Goal: Information Seeking & Learning: Learn about a topic

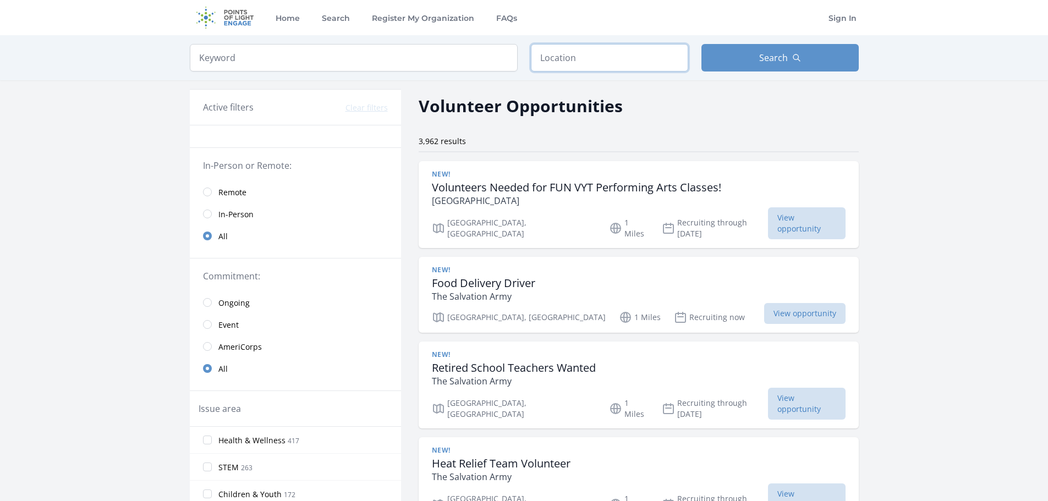
click at [548, 49] on input "text" at bounding box center [609, 58] width 157 height 28
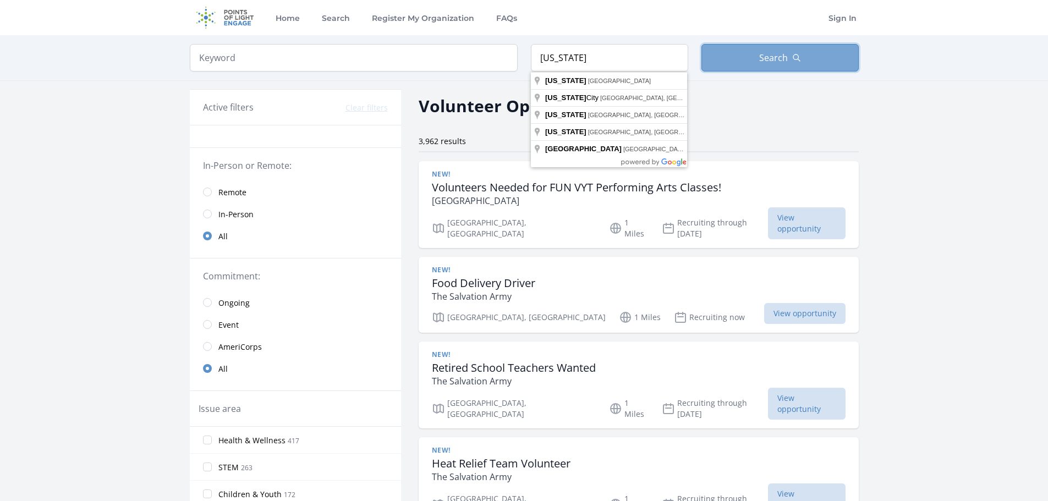
click at [747, 63] on button "Search" at bounding box center [779, 58] width 157 height 28
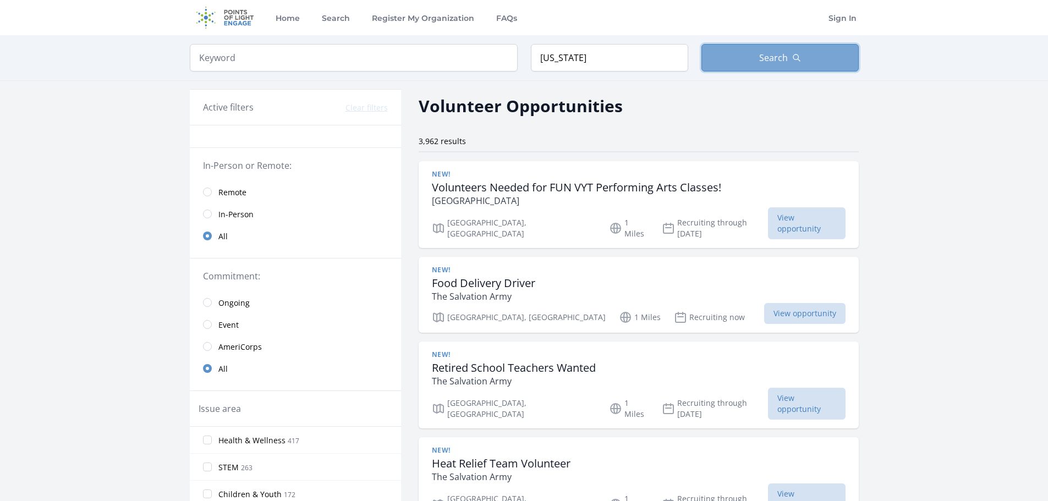
click at [781, 57] on span "Search" at bounding box center [773, 57] width 29 height 13
click at [246, 190] on span "Remote" at bounding box center [232, 192] width 28 height 11
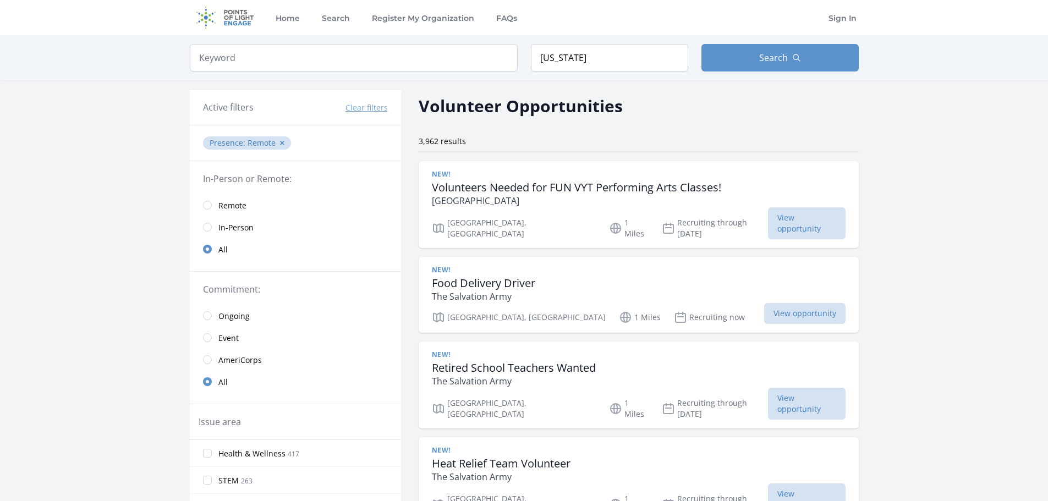
click at [211, 207] on link "Remote" at bounding box center [295, 205] width 211 height 22
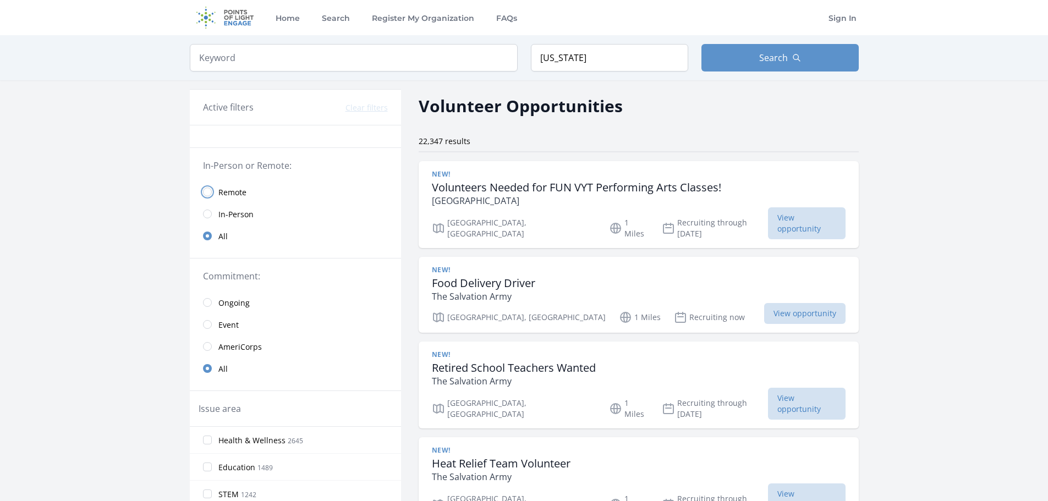
click at [204, 194] on input "radio" at bounding box center [207, 192] width 9 height 9
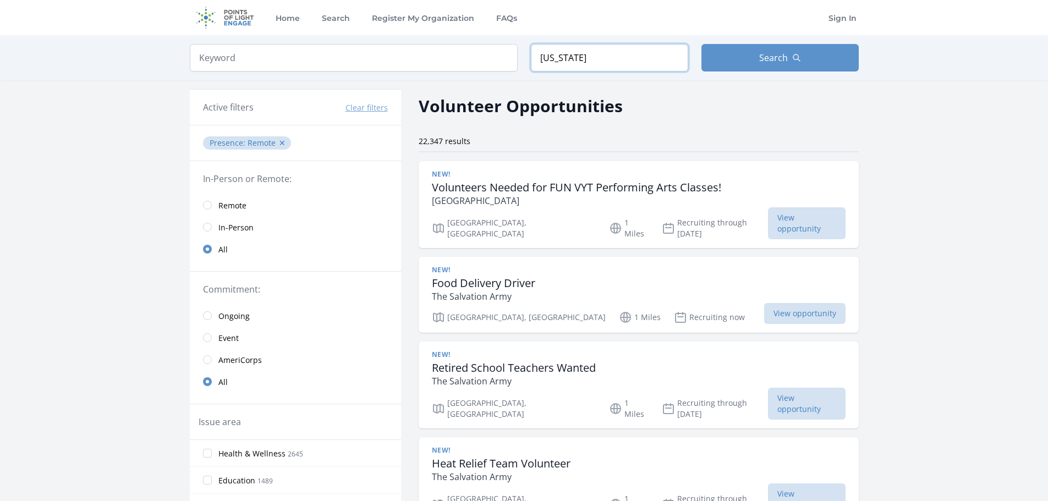
click at [571, 59] on input "[US_STATE]" at bounding box center [609, 58] width 157 height 28
click at [738, 50] on button "Search" at bounding box center [779, 58] width 157 height 28
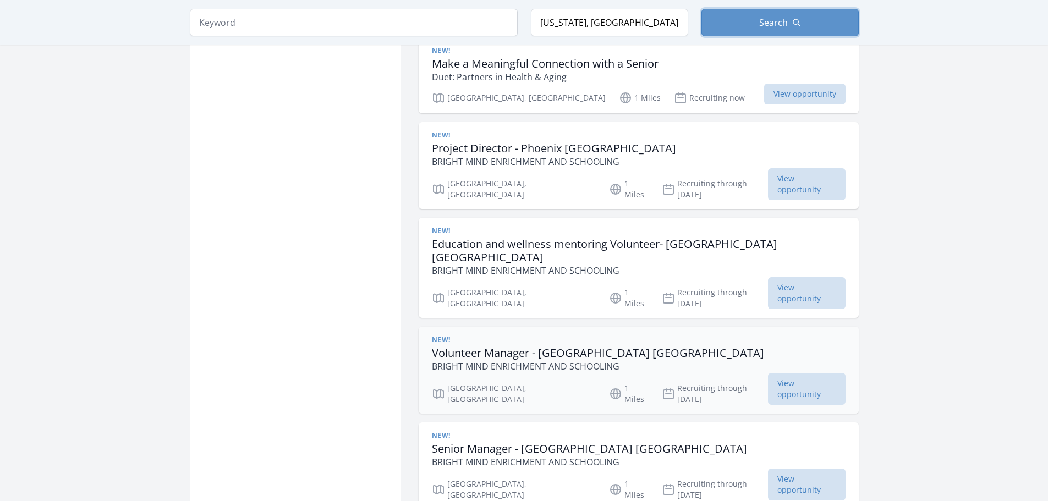
scroll to position [1485, 0]
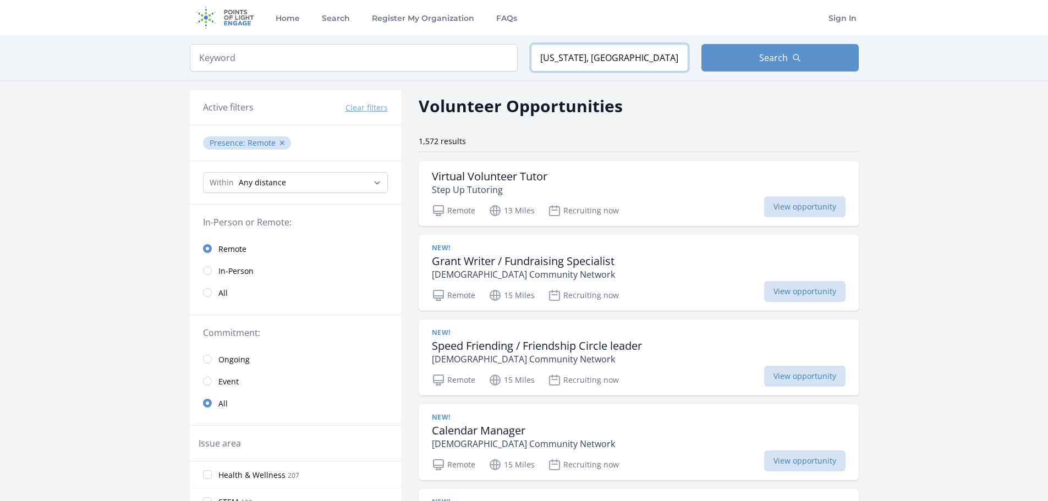
click at [611, 65] on input "[US_STATE], [GEOGRAPHIC_DATA]" at bounding box center [609, 58] width 157 height 28
drag, startPoint x: 617, startPoint y: 58, endPoint x: 475, endPoint y: 65, distance: 142.1
click at [475, 65] on form "Keyword Location [US_STATE], [GEOGRAPHIC_DATA] Search" at bounding box center [524, 58] width 669 height 28
click at [281, 140] on button "✕" at bounding box center [282, 143] width 7 height 11
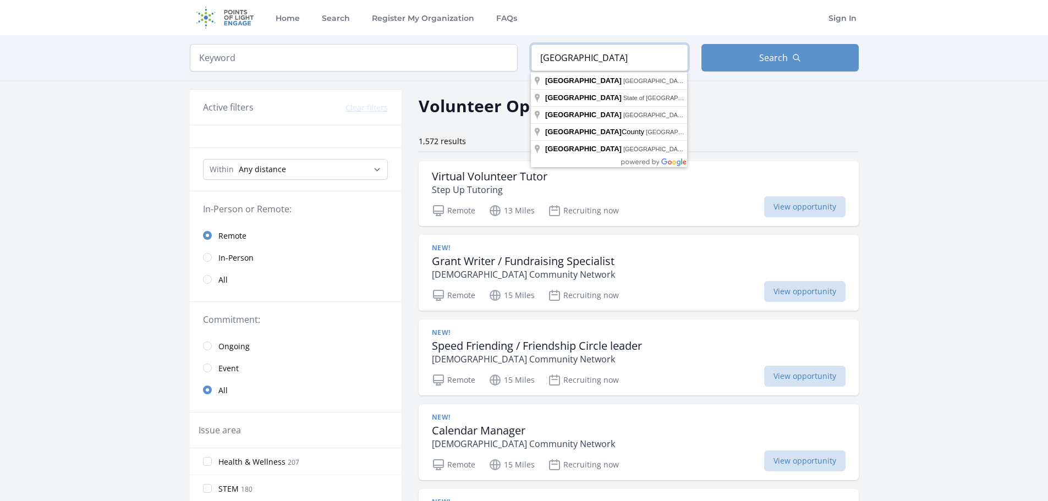
click at [628, 51] on input "[GEOGRAPHIC_DATA]" at bounding box center [609, 58] width 157 height 28
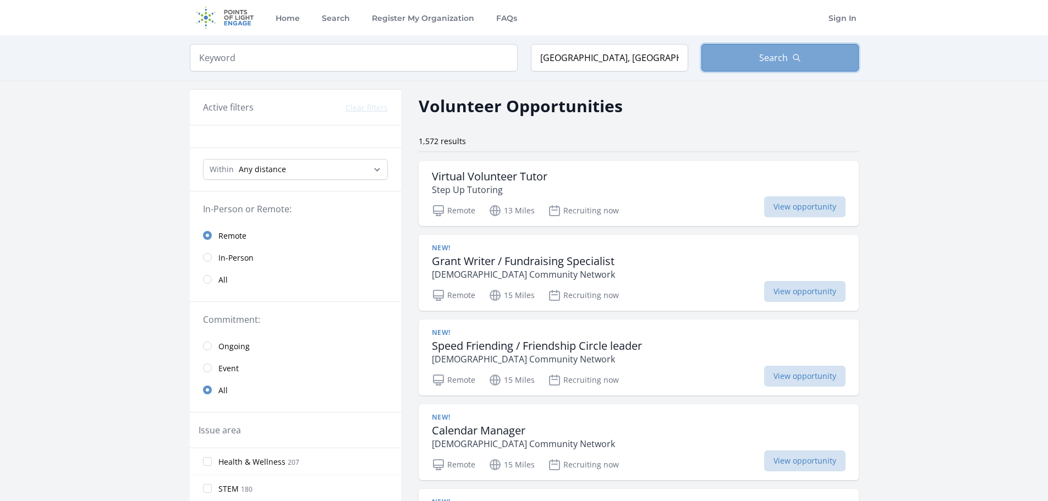
click at [756, 54] on button "Search" at bounding box center [779, 58] width 157 height 28
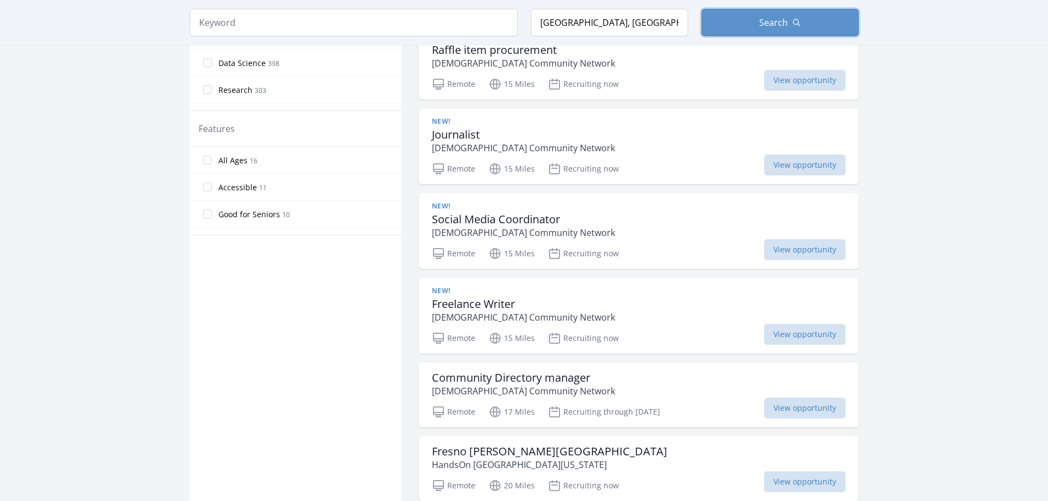
type input "[US_STATE], [GEOGRAPHIC_DATA]"
